Goal: Task Accomplishment & Management: Manage account settings

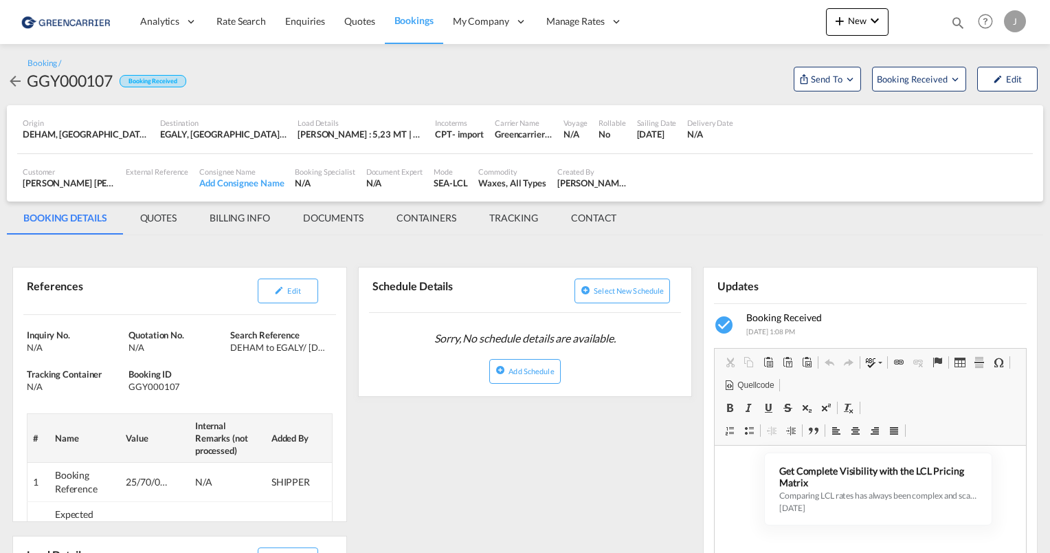
scroll to position [1, 0]
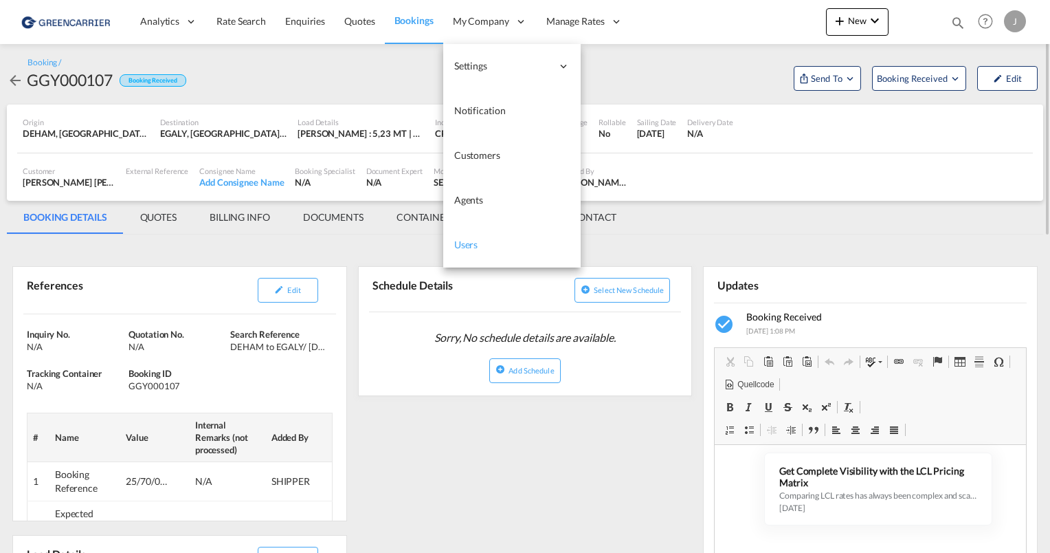
click at [478, 241] on link "Users" at bounding box center [511, 245] width 137 height 45
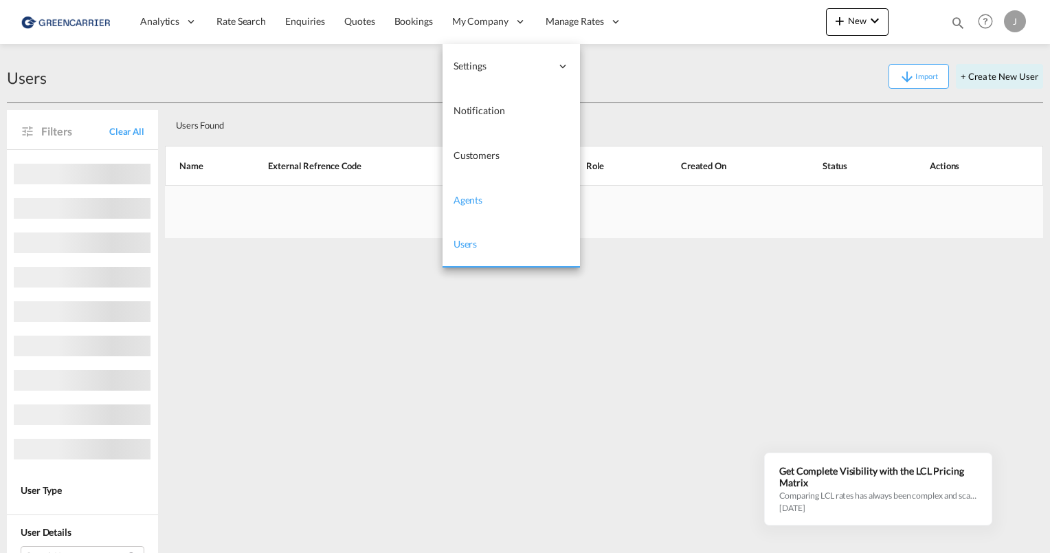
scroll to position [231, 0]
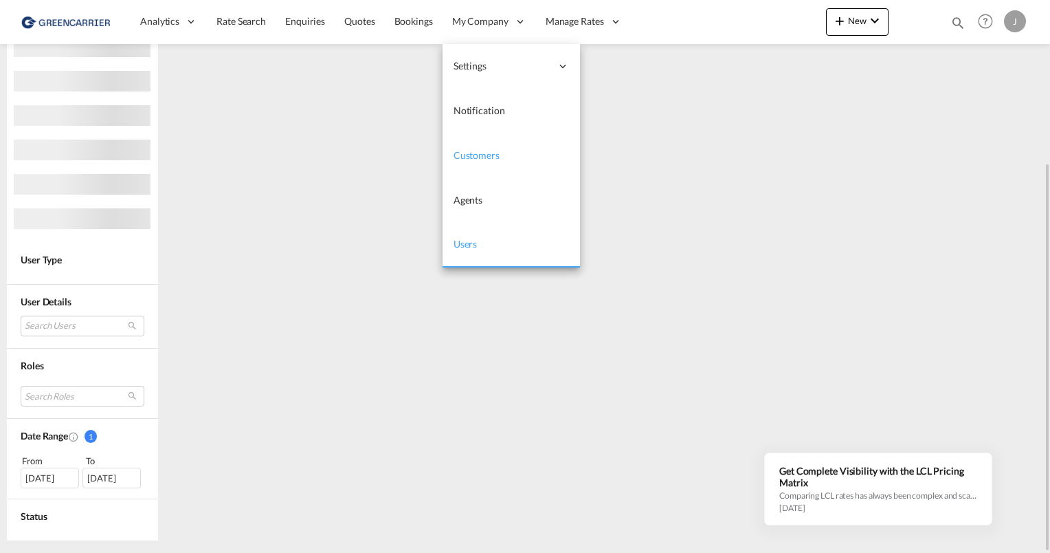
click at [489, 161] on span "Customers" at bounding box center [477, 155] width 46 height 14
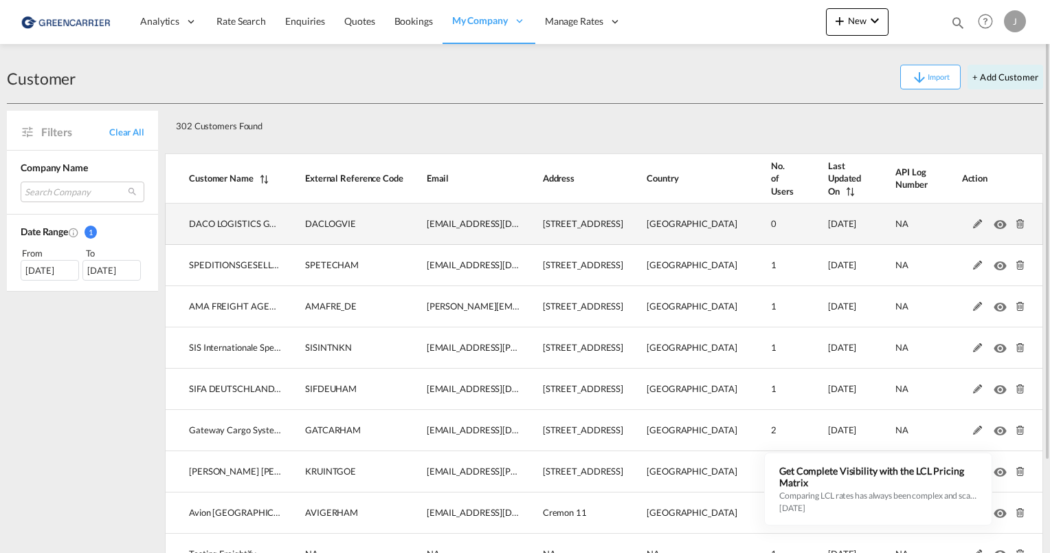
click at [969, 221] on md-icon at bounding box center [978, 224] width 18 height 10
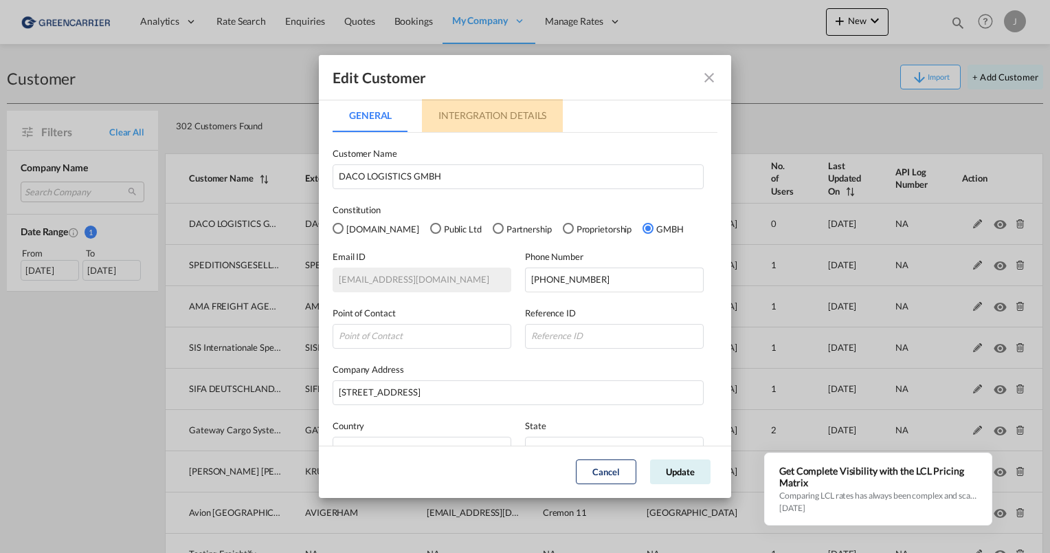
click at [458, 127] on md-tab-item "Intergration Details" at bounding box center [492, 115] width 141 height 33
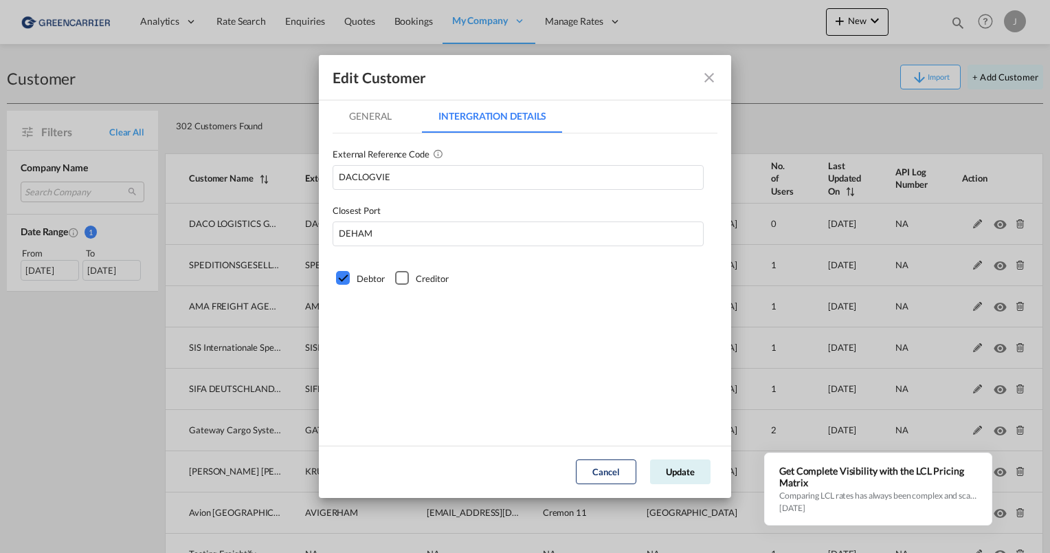
click at [615, 474] on button "Cancel" at bounding box center [606, 471] width 60 height 25
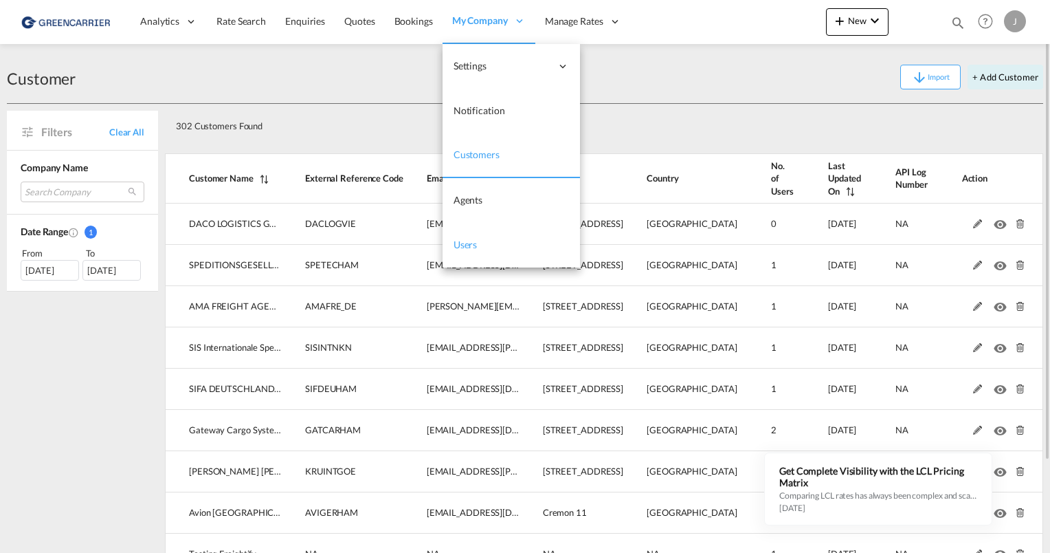
click at [480, 249] on link "Users" at bounding box center [511, 245] width 137 height 45
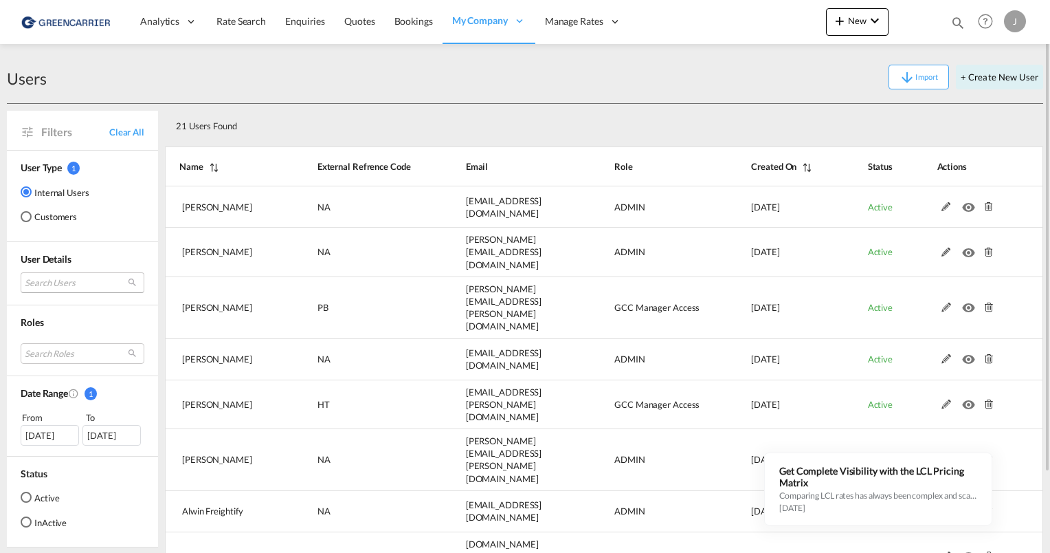
click at [49, 282] on md-select "Search Users [PERSON_NAME] [PERSON_NAME][EMAIL_ADDRESS][DOMAIN_NAME] tamizh Sel…" at bounding box center [83, 282] width 124 height 21
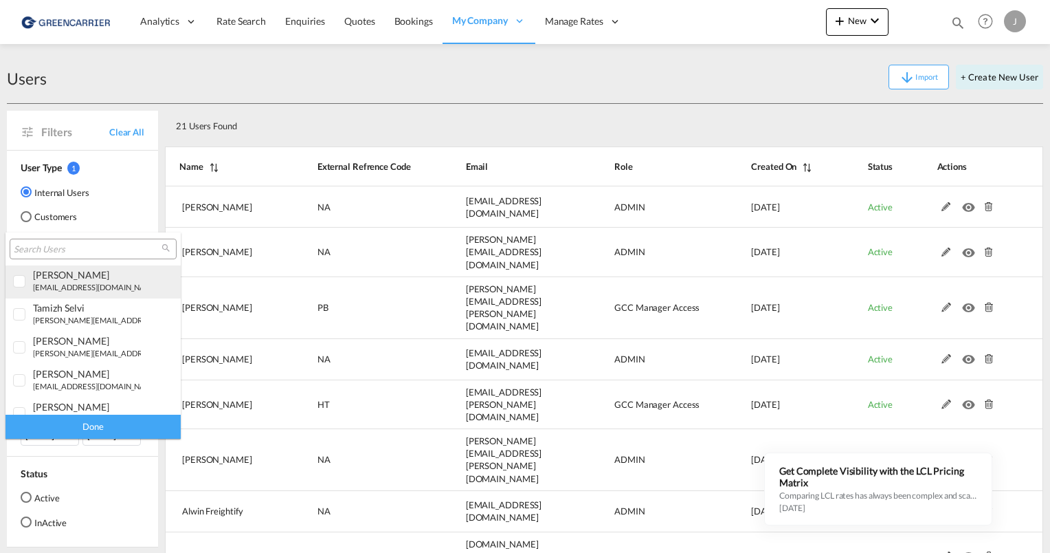
type md-option "[object Object]"
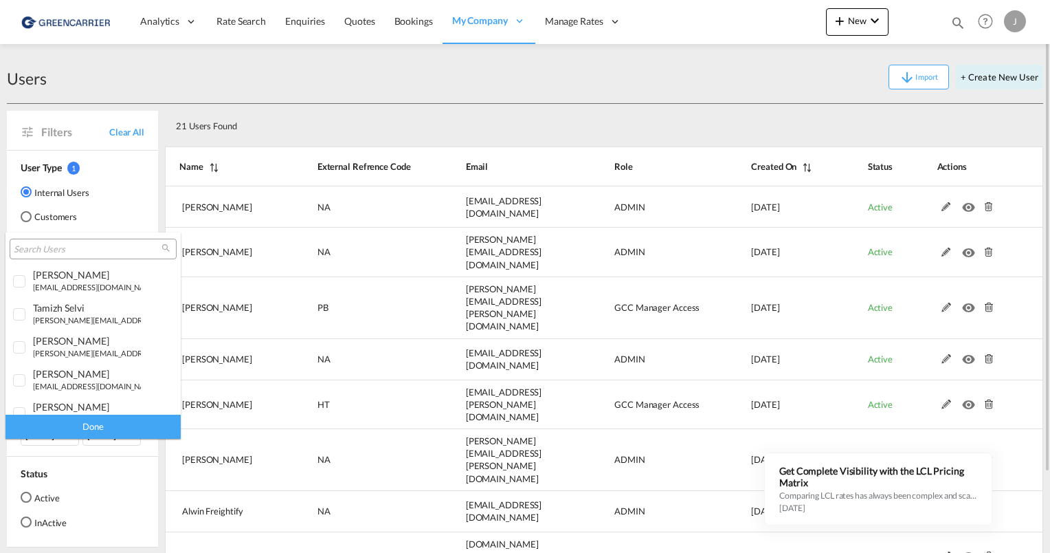
click at [31, 214] on md-backdrop at bounding box center [525, 276] width 1050 height 553
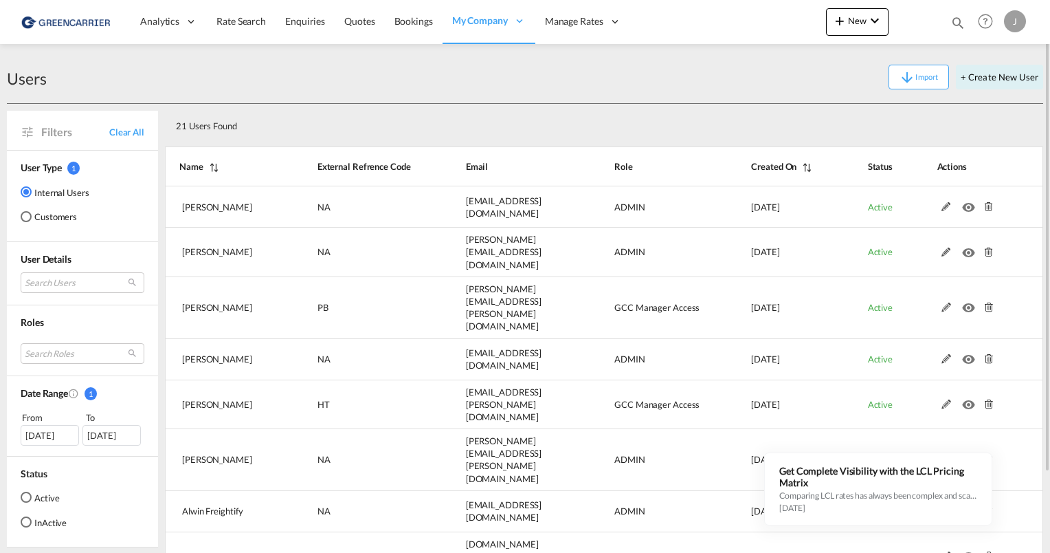
click at [26, 217] on div "Customers" at bounding box center [26, 216] width 11 height 11
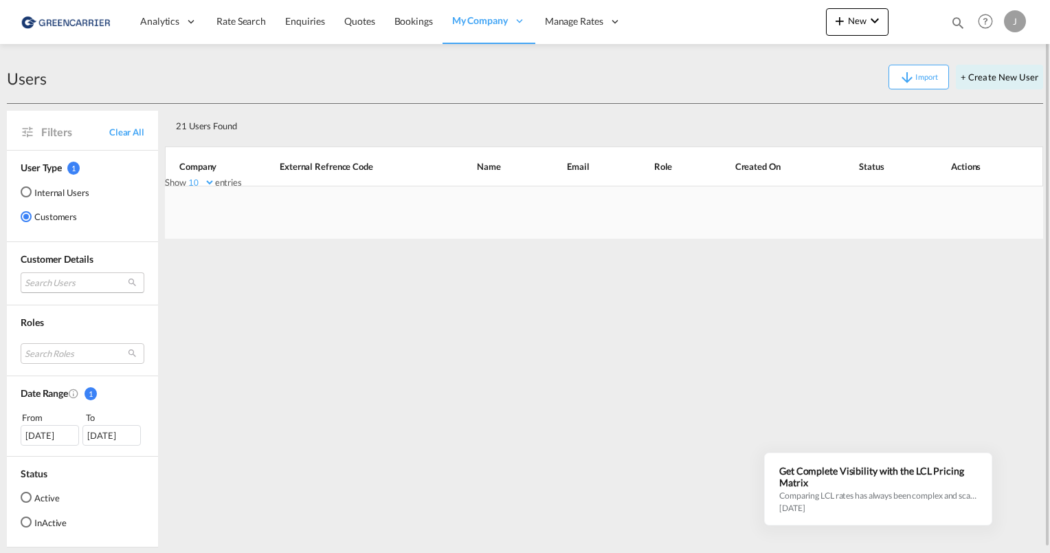
click at [40, 276] on md-select "Search Users" at bounding box center [83, 282] width 124 height 21
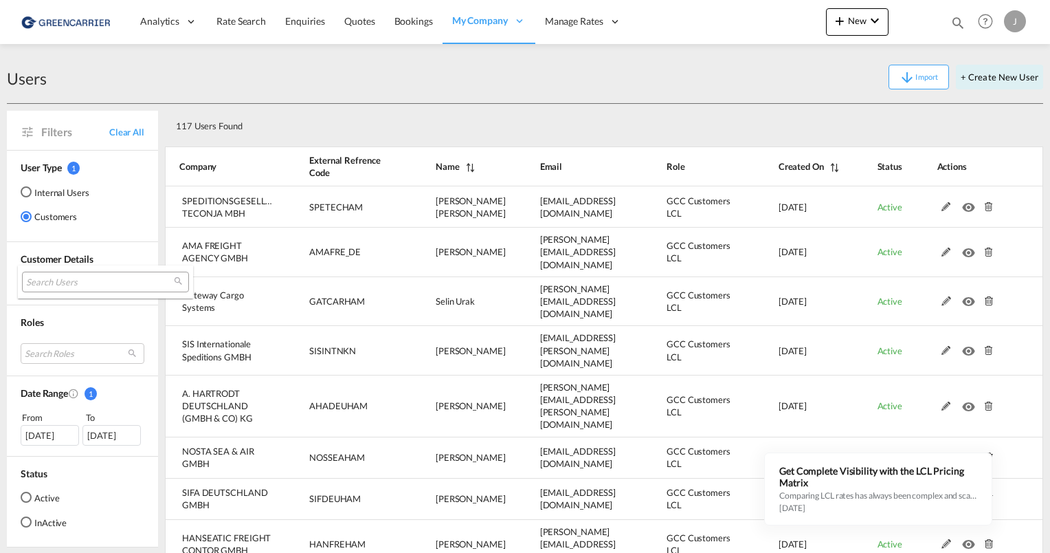
click at [40, 278] on input "search" at bounding box center [100, 282] width 148 height 12
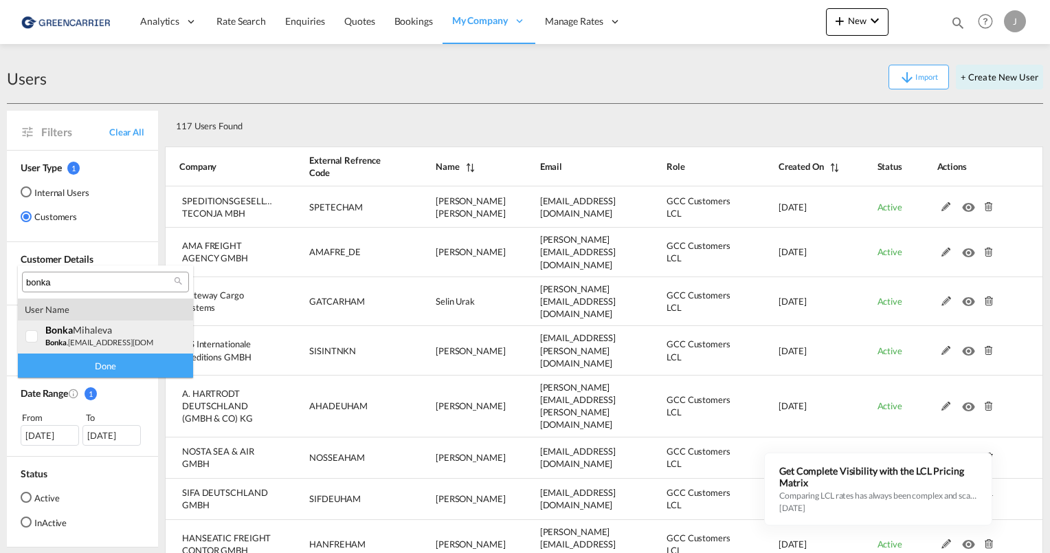
type input "bonka"
click at [30, 338] on div at bounding box center [32, 337] width 14 height 14
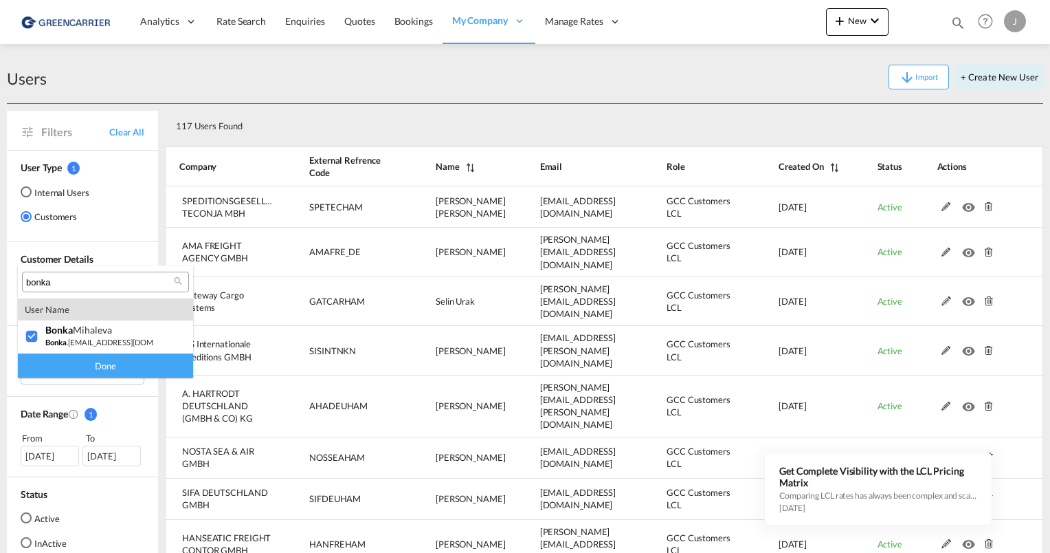
click at [80, 366] on div "Done" at bounding box center [105, 365] width 175 height 24
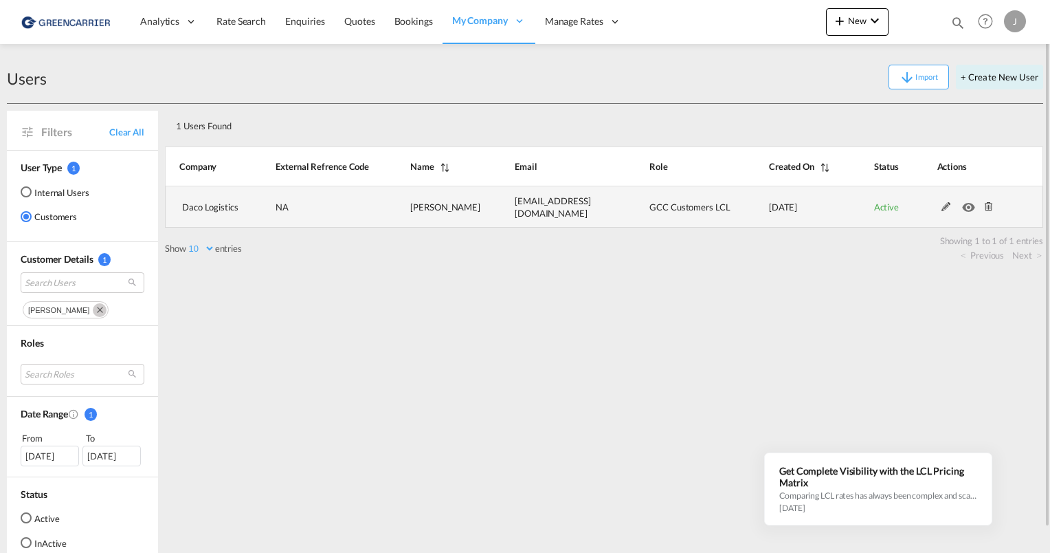
click at [942, 206] on md-icon at bounding box center [947, 207] width 18 height 10
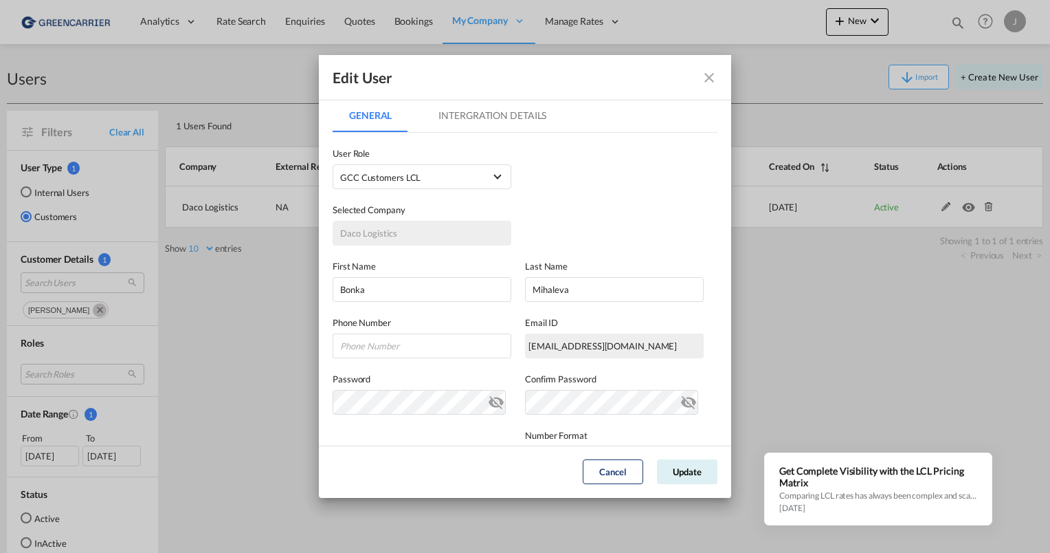
click at [467, 120] on md-tab-item "Intergration Details" at bounding box center [492, 115] width 141 height 33
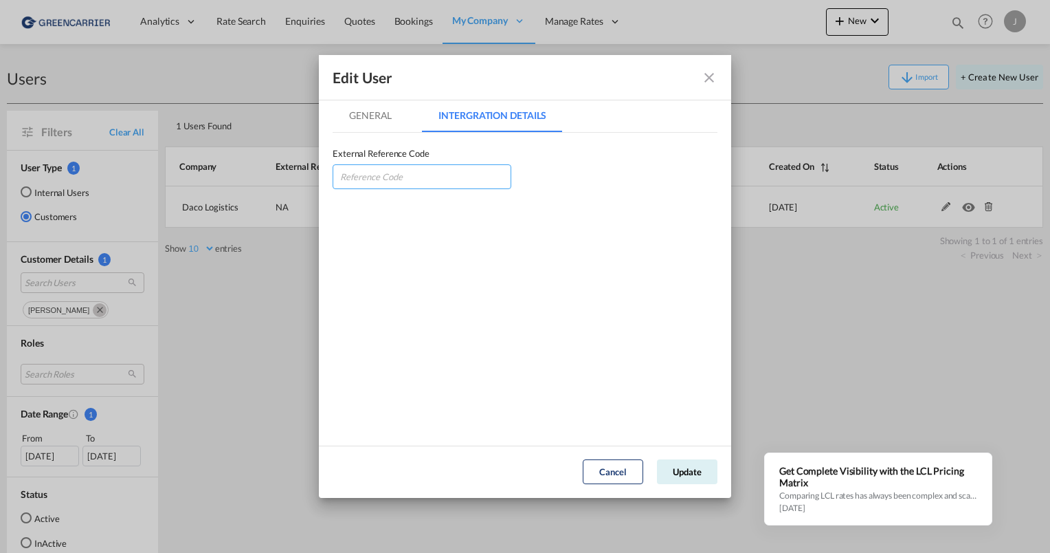
click at [394, 176] on input "GeneralIntergration Details ..." at bounding box center [422, 176] width 179 height 25
click at [705, 275] on md-tabs "General Intergration Details General Intergration Details User Type Internal In…" at bounding box center [525, 271] width 385 height 344
click at [638, 468] on button "Cancel" at bounding box center [613, 471] width 60 height 25
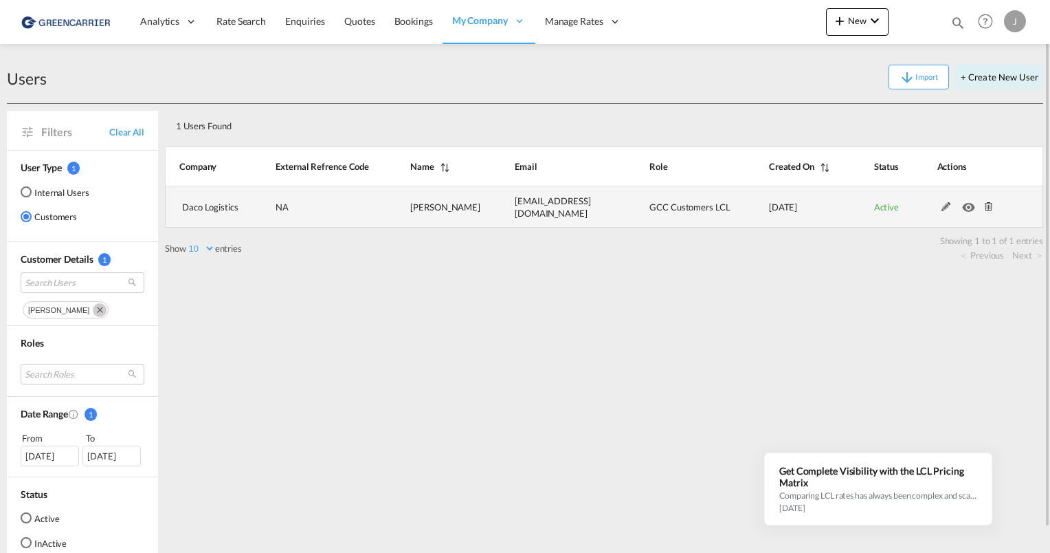
click at [945, 212] on td at bounding box center [973, 206] width 140 height 41
click at [943, 206] on md-icon at bounding box center [947, 207] width 18 height 10
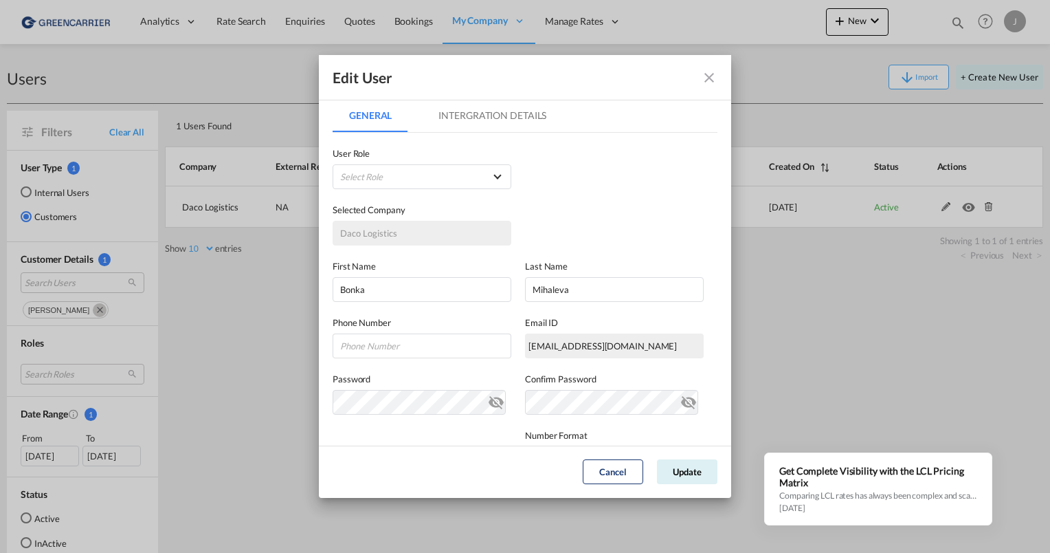
click at [517, 120] on md-tab-item "Intergration Details" at bounding box center [492, 115] width 141 height 33
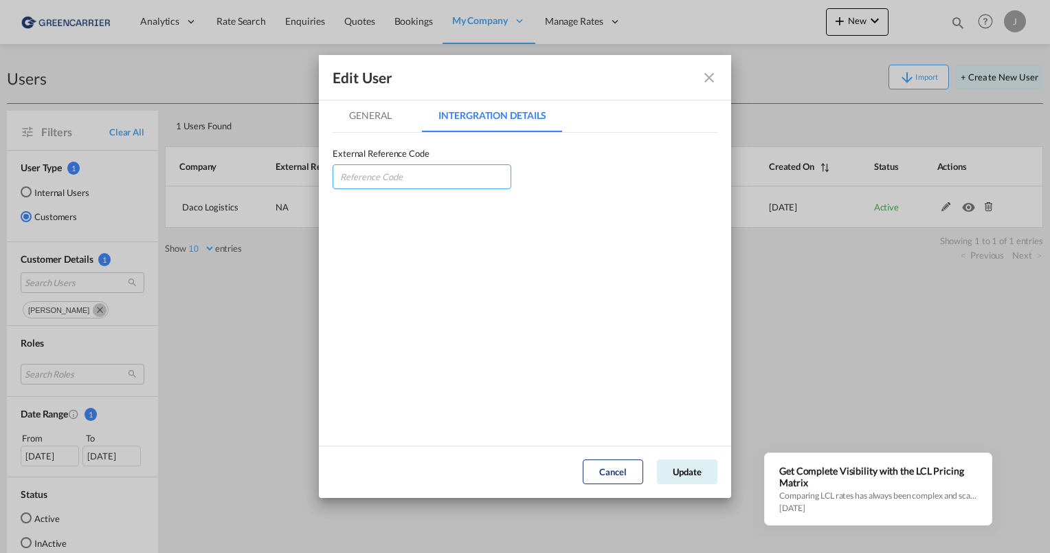
click at [401, 183] on input "GeneralIntergration Details ..." at bounding box center [422, 176] width 179 height 25
type input "DACLOGVIE"
click at [676, 467] on button "Update" at bounding box center [687, 471] width 60 height 25
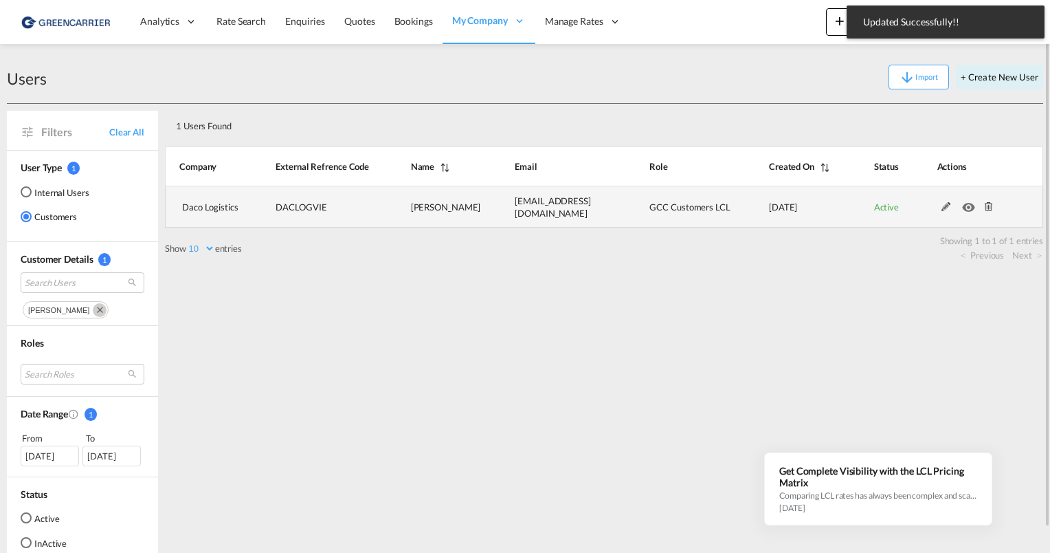
click at [944, 206] on md-icon at bounding box center [947, 207] width 18 height 10
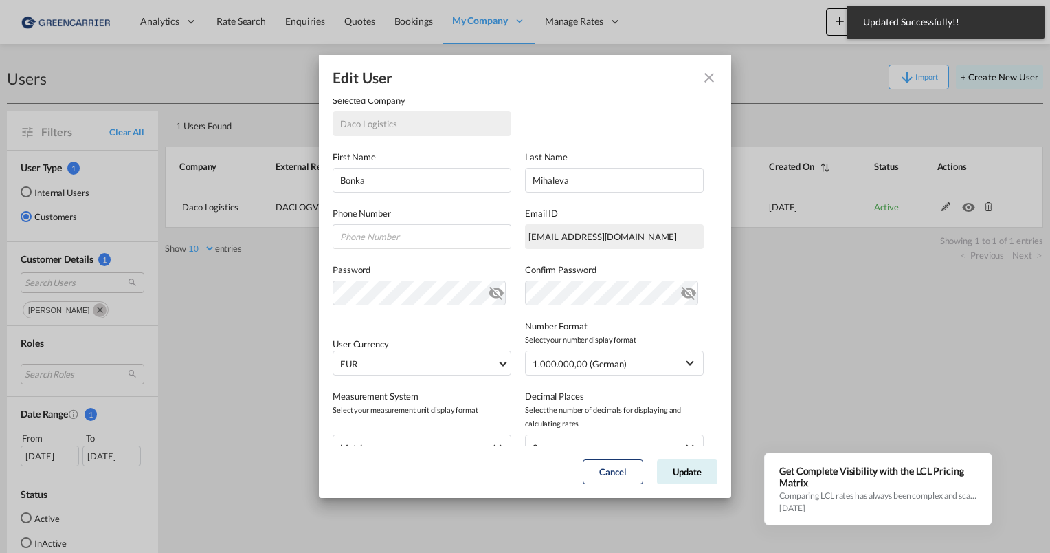
scroll to position [69, 0]
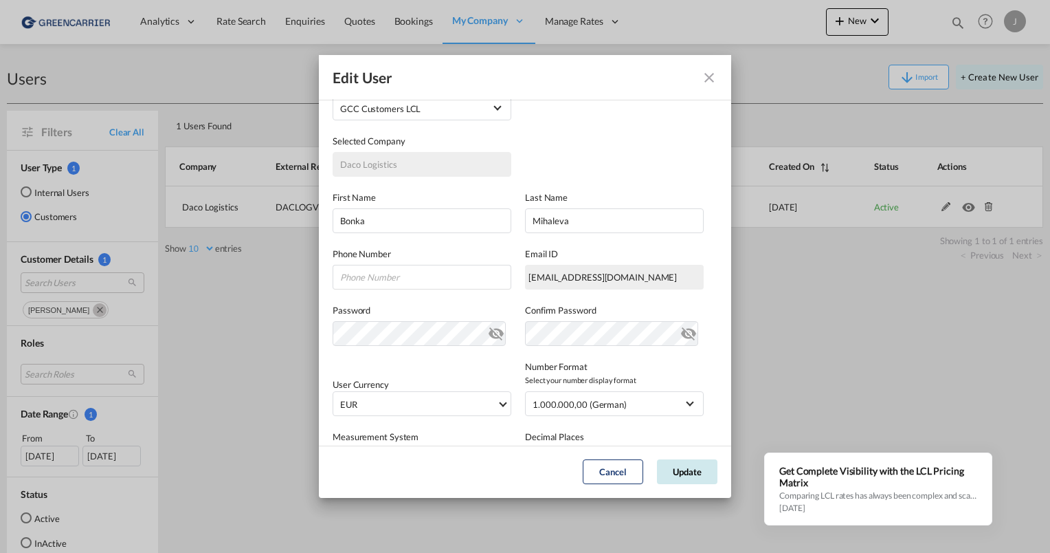
click at [680, 473] on button "Update" at bounding box center [687, 471] width 60 height 25
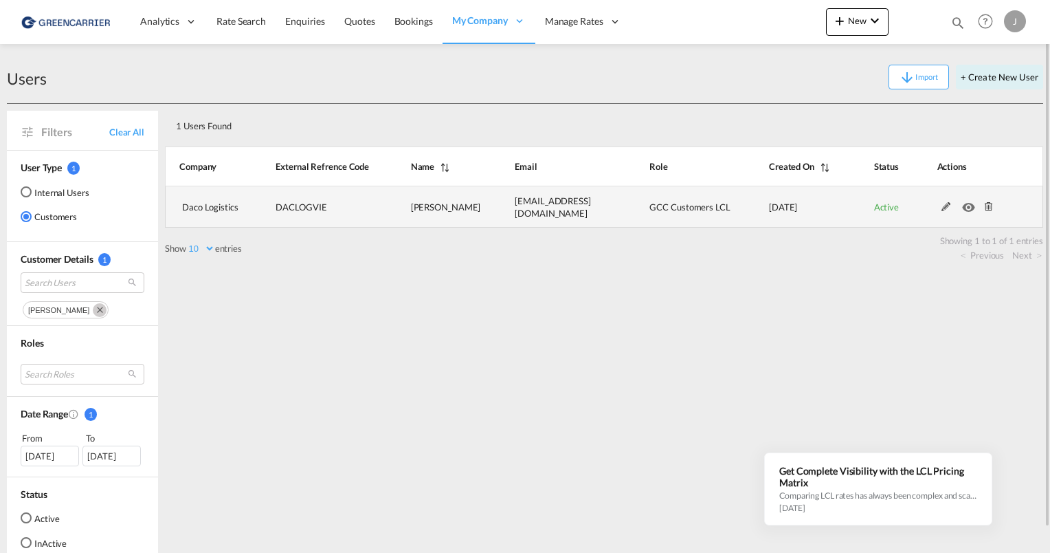
click at [946, 205] on md-icon at bounding box center [947, 207] width 18 height 10
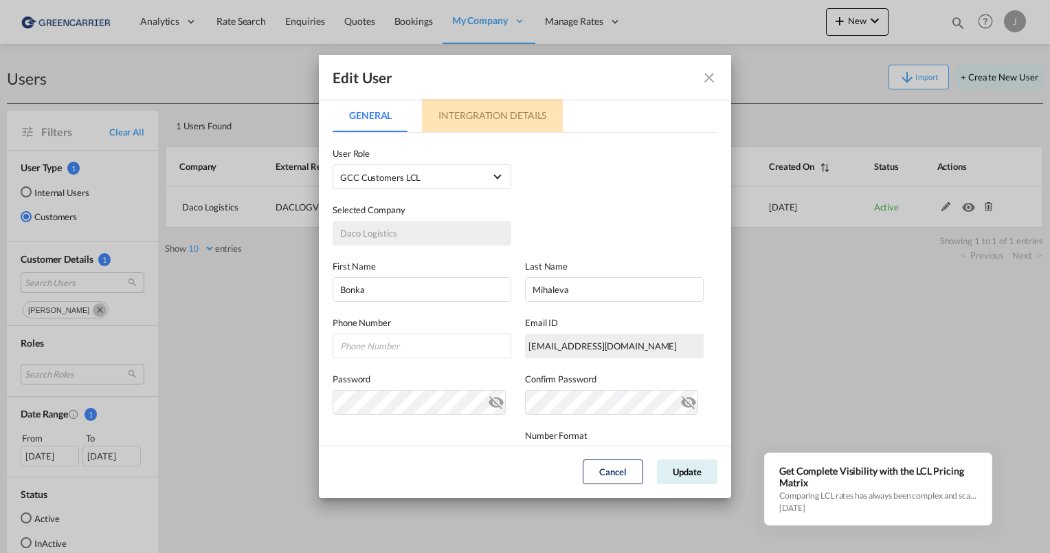
click at [487, 118] on md-tab-item "Intergration Details" at bounding box center [492, 115] width 141 height 33
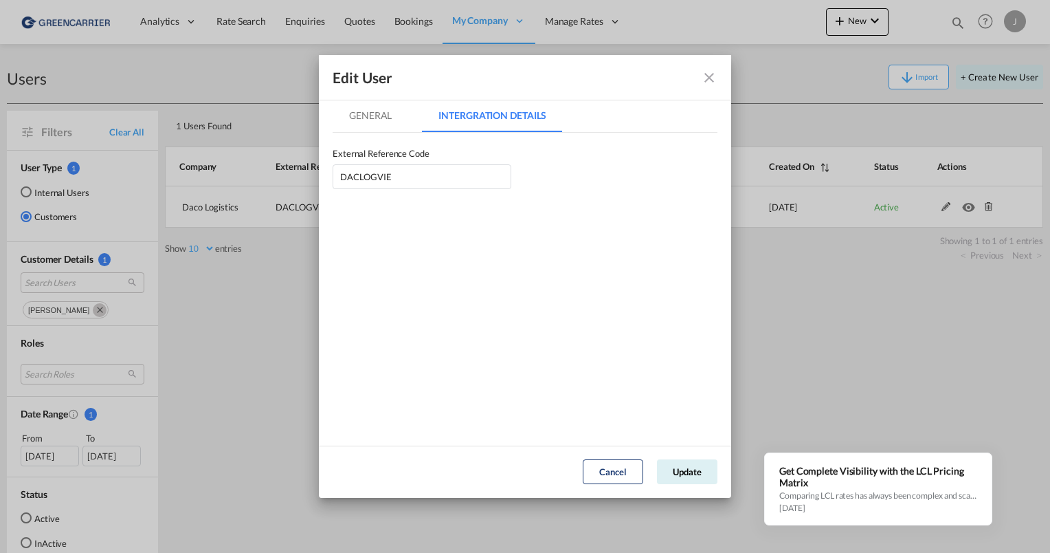
click at [495, 542] on div "Edit User General Intergration Details General Intergration Details User Type I…" at bounding box center [525, 276] width 1050 height 553
click at [363, 113] on md-tab-item "General" at bounding box center [371, 115] width 76 height 33
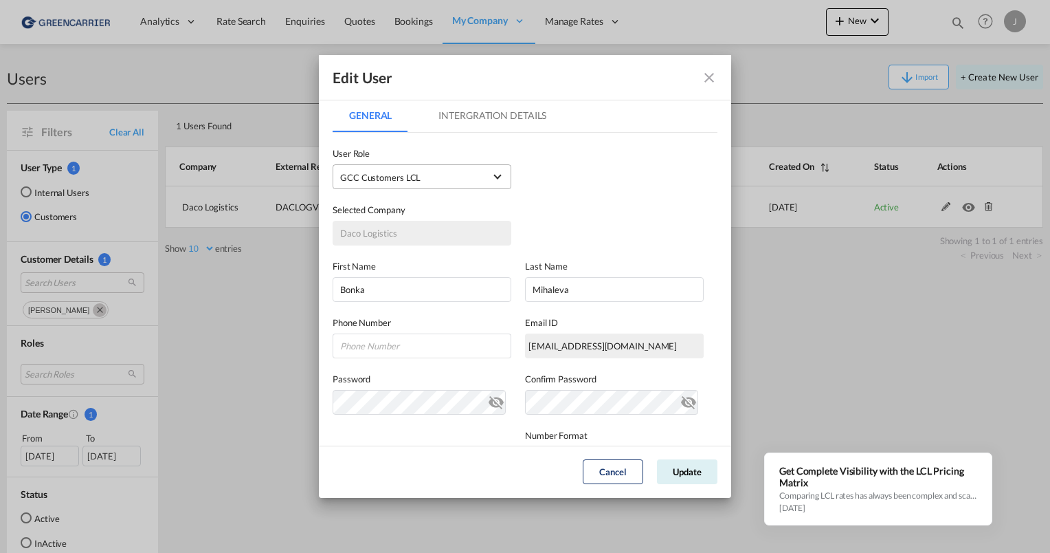
click at [452, 184] on span "GCC Customers LCL USER_DEFINED" at bounding box center [412, 177] width 144 height 14
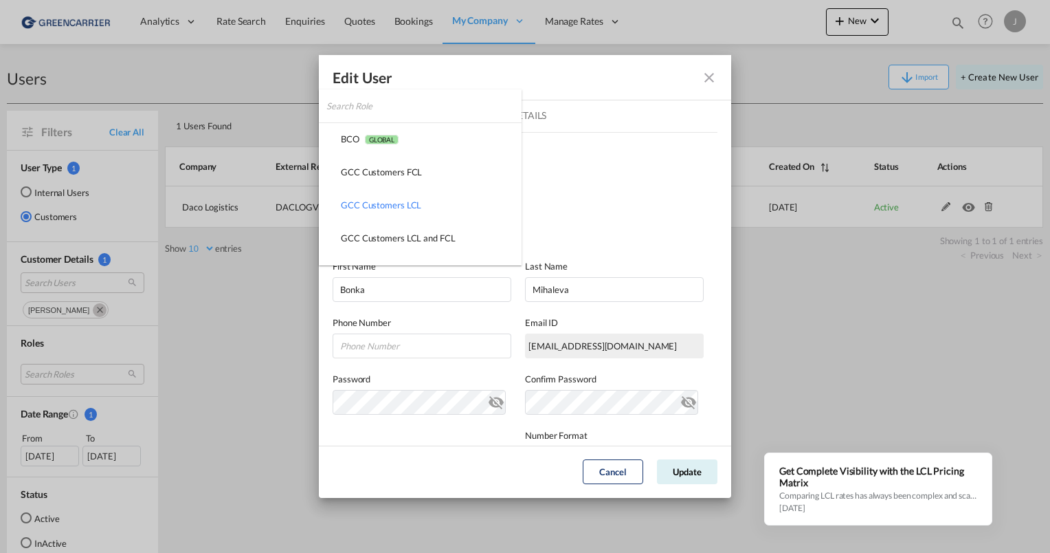
scroll to position [27, 0]
click at [553, 187] on md-backdrop at bounding box center [525, 276] width 1050 height 553
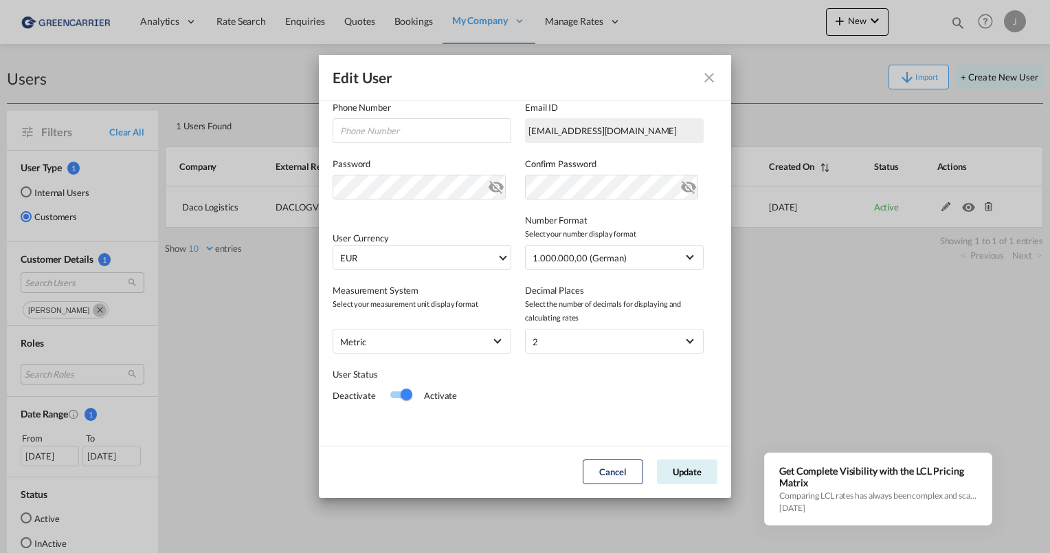
scroll to position [217, 0]
click at [613, 471] on button "Cancel" at bounding box center [613, 471] width 60 height 25
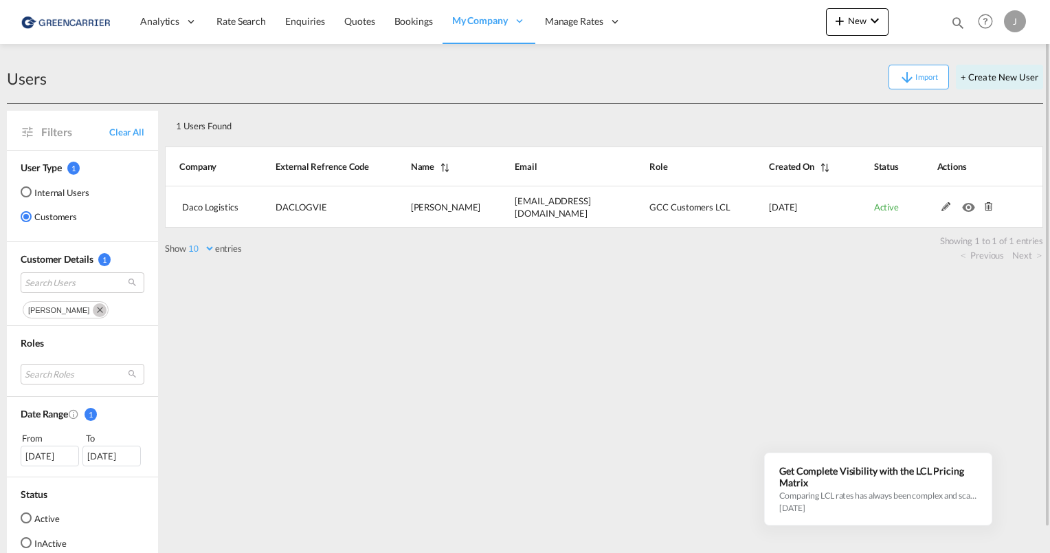
click at [1012, 22] on div "J" at bounding box center [1015, 21] width 22 height 22
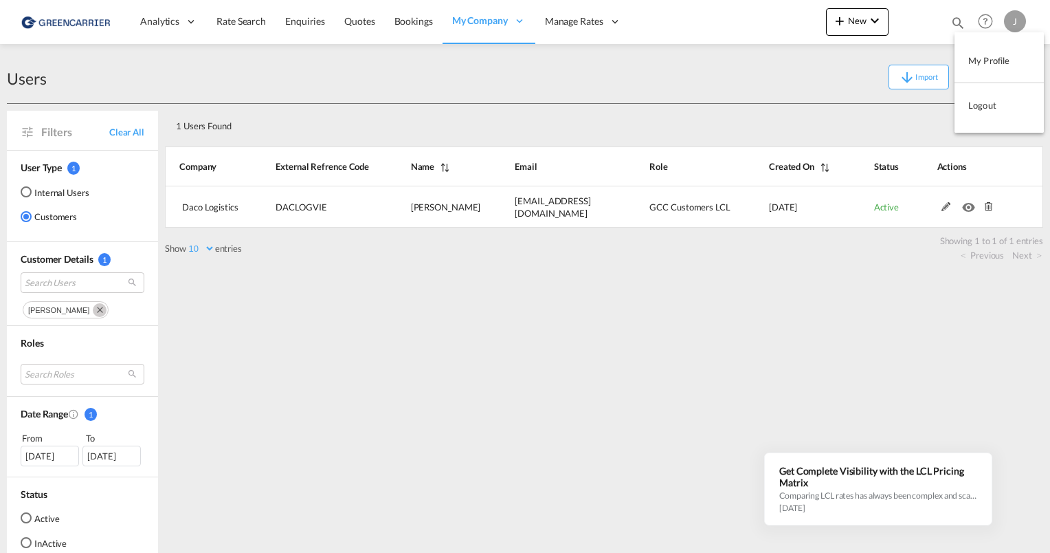
click at [979, 106] on button "Logout" at bounding box center [999, 104] width 89 height 27
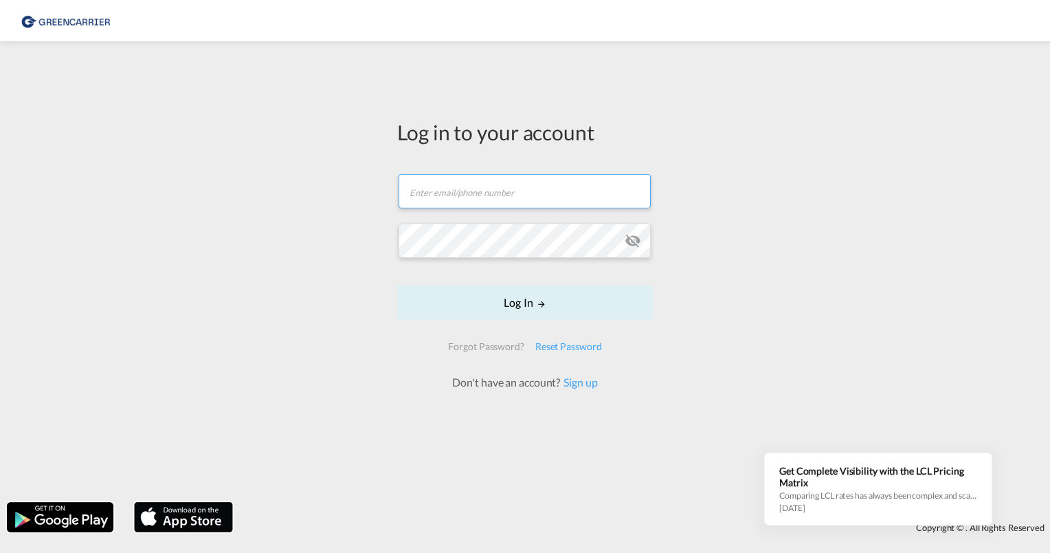
type input "[PERSON_NAME][EMAIL_ADDRESS][PERSON_NAME][DOMAIN_NAME]"
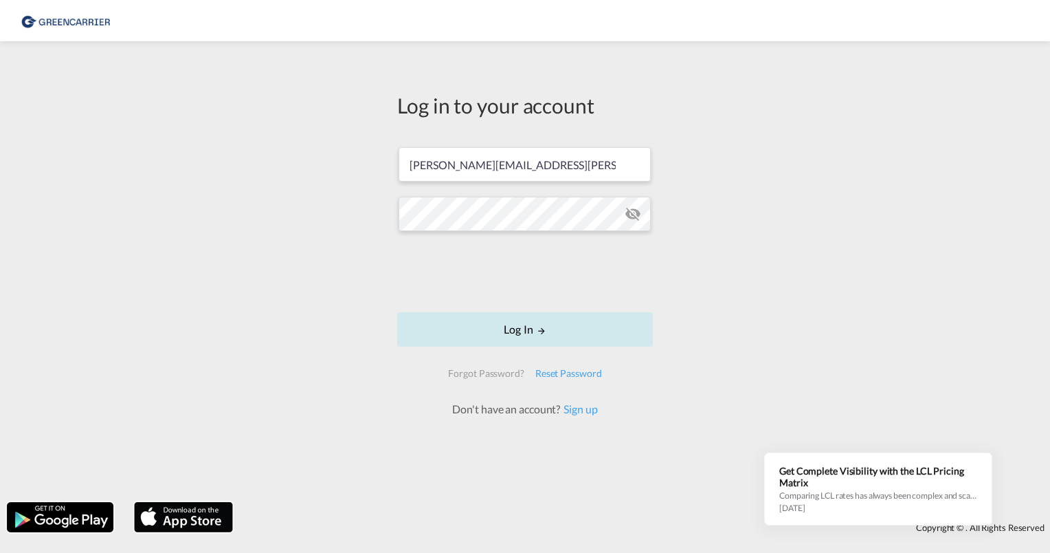
click at [540, 338] on button "Log In" at bounding box center [525, 329] width 256 height 34
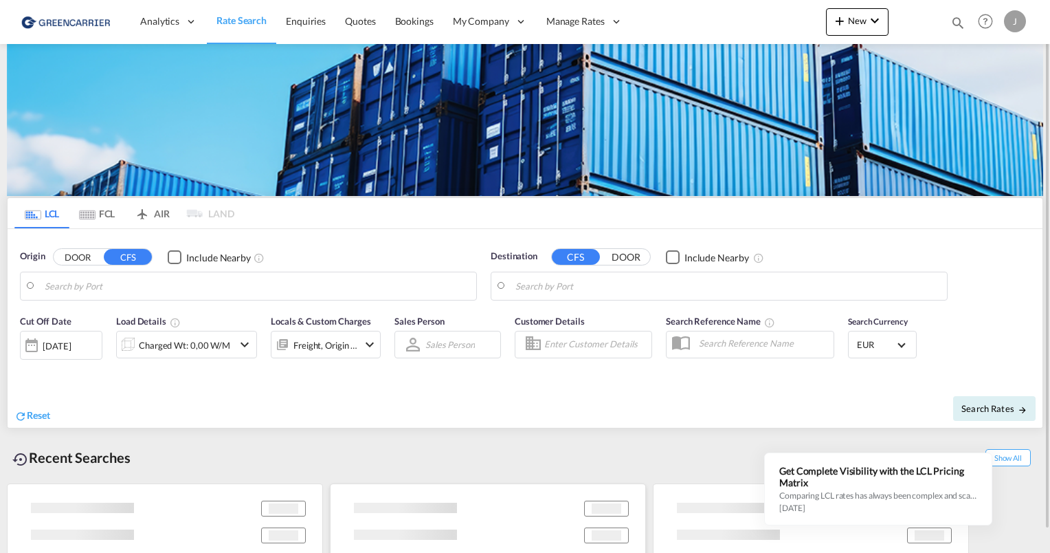
type input "[GEOGRAPHIC_DATA], [GEOGRAPHIC_DATA]"
type input "[GEOGRAPHIC_DATA], SH, CNSHA"
